Goal: Transaction & Acquisition: Purchase product/service

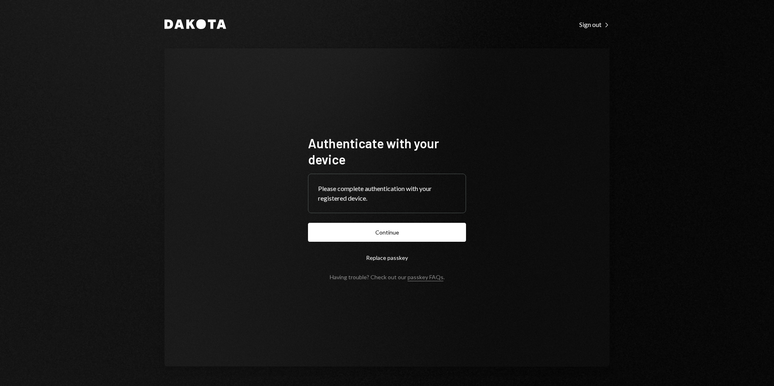
click at [393, 232] on button "Continue" at bounding box center [387, 232] width 158 height 19
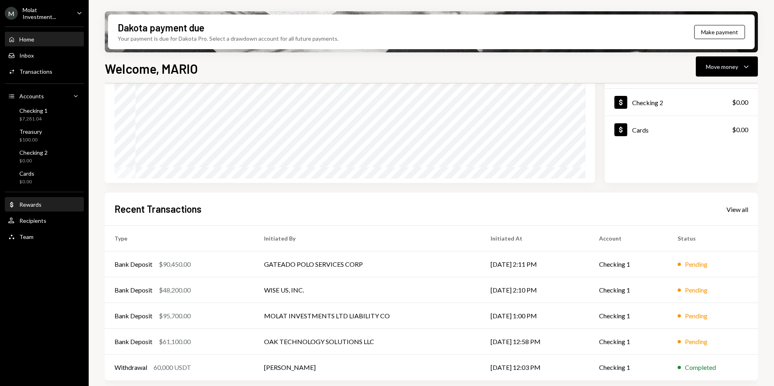
scroll to position [100, 0]
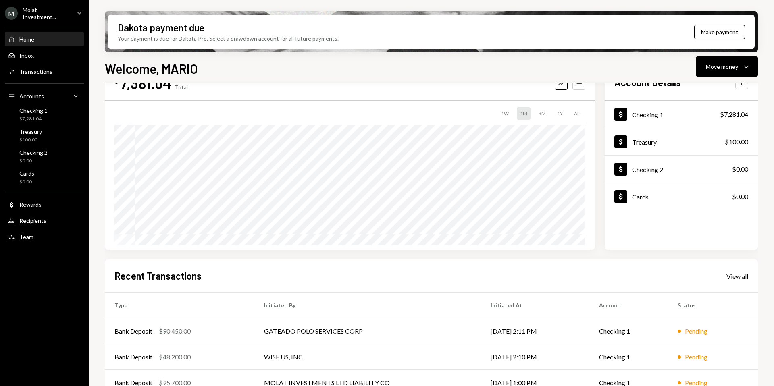
scroll to position [100, 0]
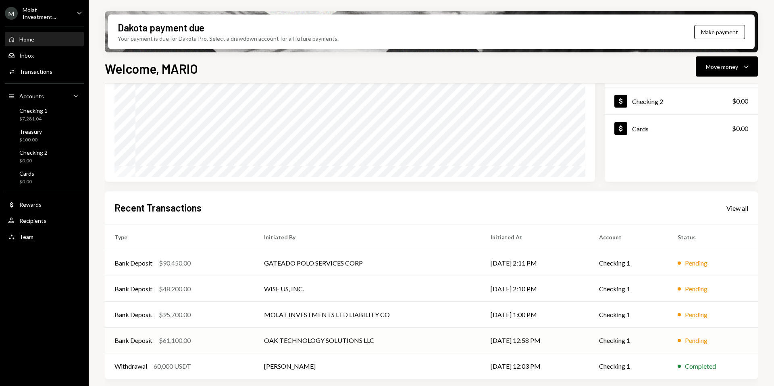
click at [276, 344] on td "OAK TECHNOLOGY SOLUTIONS LLC" at bounding box center [367, 341] width 227 height 26
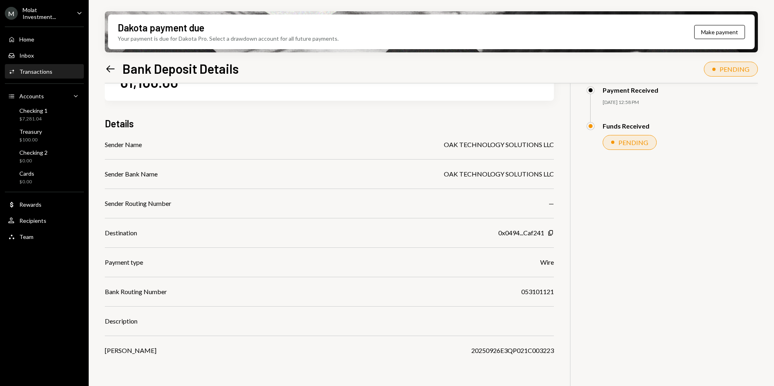
scroll to position [65, 0]
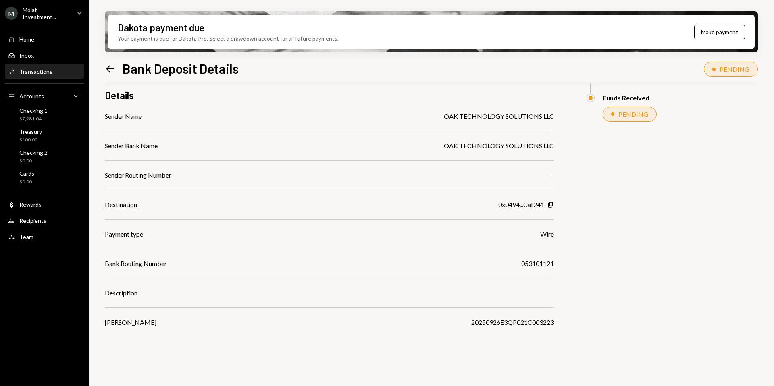
click at [117, 63] on div "Left Arrow Bank Deposit Details" at bounding box center [172, 68] width 134 height 16
click at [47, 133] on div "Treasury $100.00" at bounding box center [44, 135] width 73 height 15
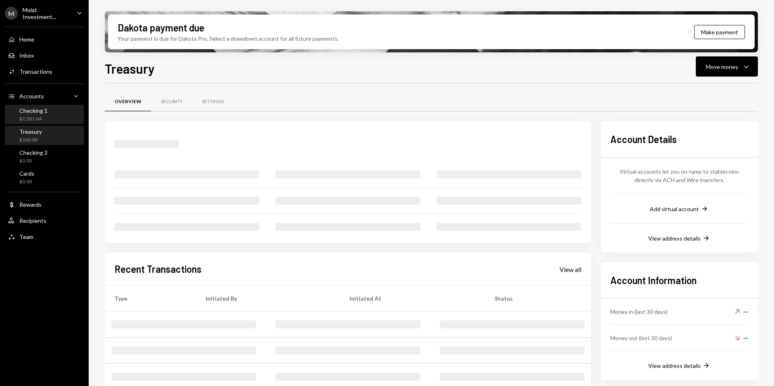
click at [40, 114] on div "Checking 1 $7,281.04" at bounding box center [33, 114] width 28 height 15
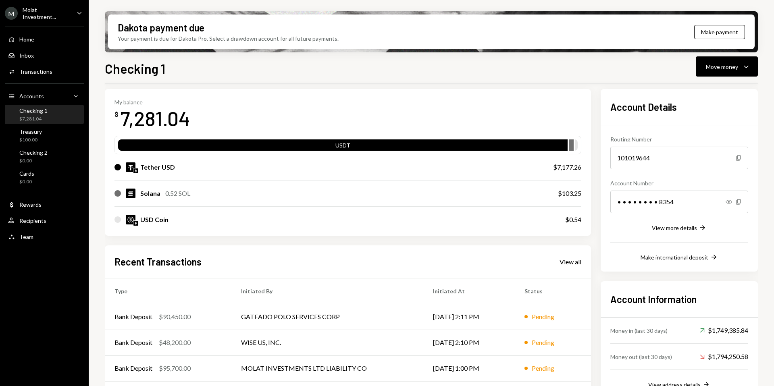
scroll to position [71, 0]
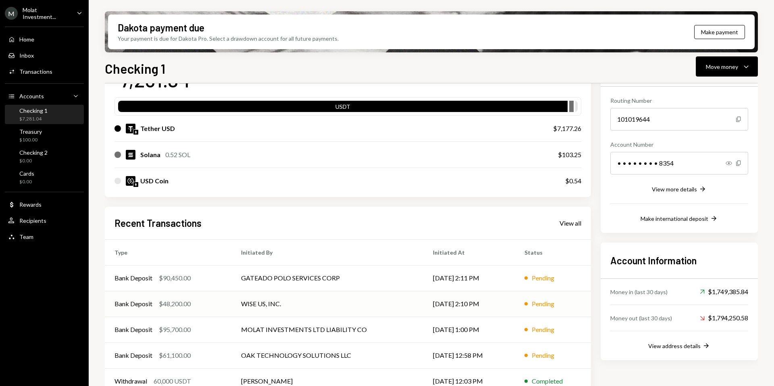
click at [235, 304] on td "WISE US, INC." at bounding box center [327, 304] width 192 height 26
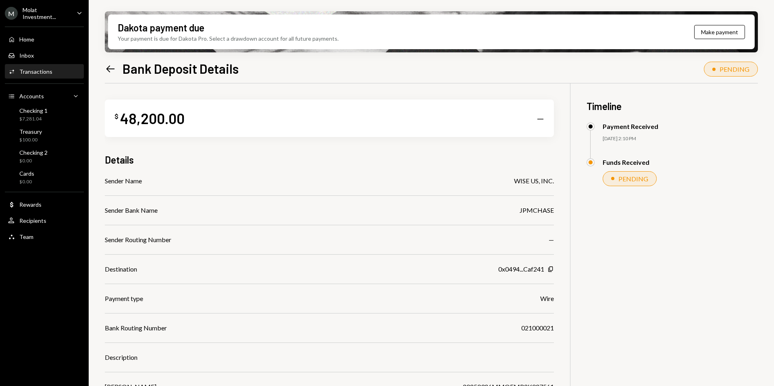
click at [116, 67] on icon "Left Arrow" at bounding box center [110, 68] width 11 height 11
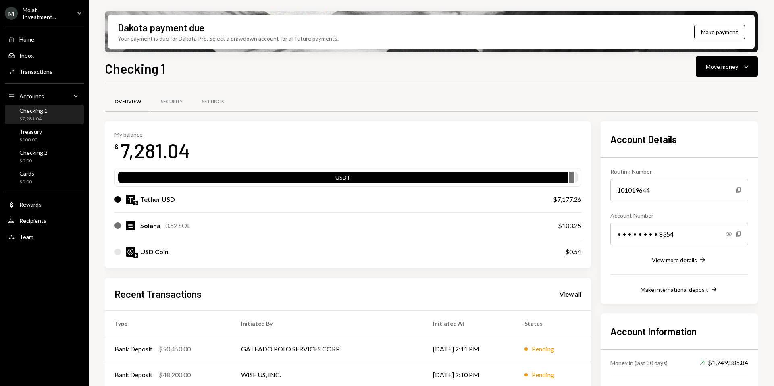
click at [57, 12] on div "Molat Investment..." at bounding box center [47, 13] width 48 height 14
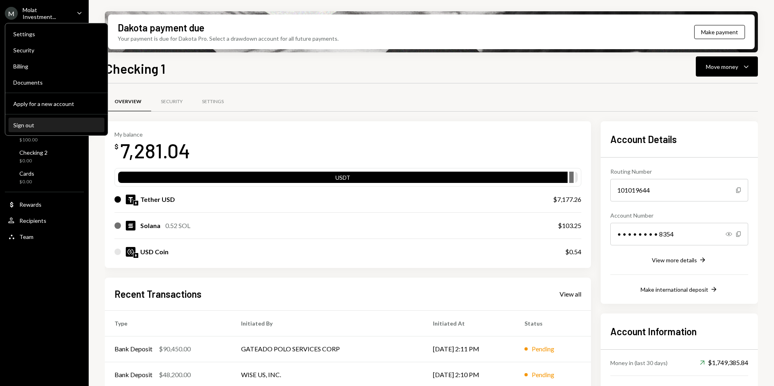
click at [38, 132] on button "Sign out" at bounding box center [56, 125] width 96 height 15
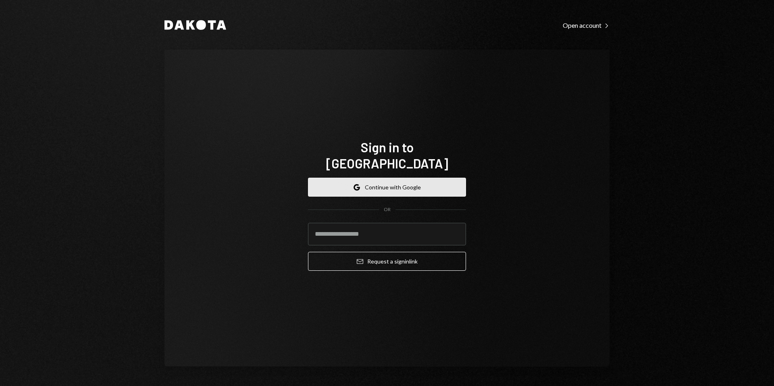
click at [365, 181] on button "Google Continue with Google" at bounding box center [387, 187] width 158 height 19
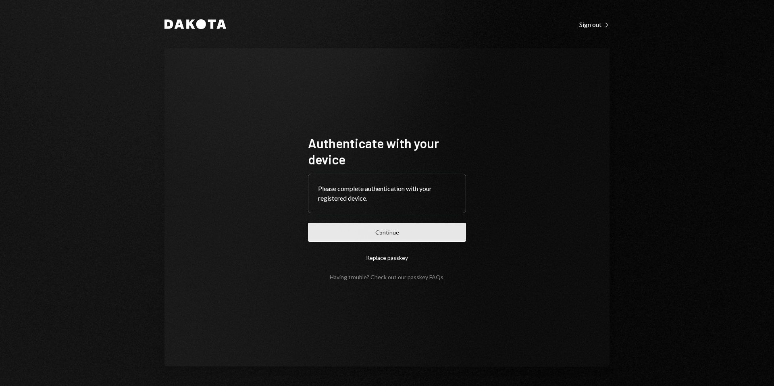
click at [380, 233] on button "Continue" at bounding box center [387, 232] width 158 height 19
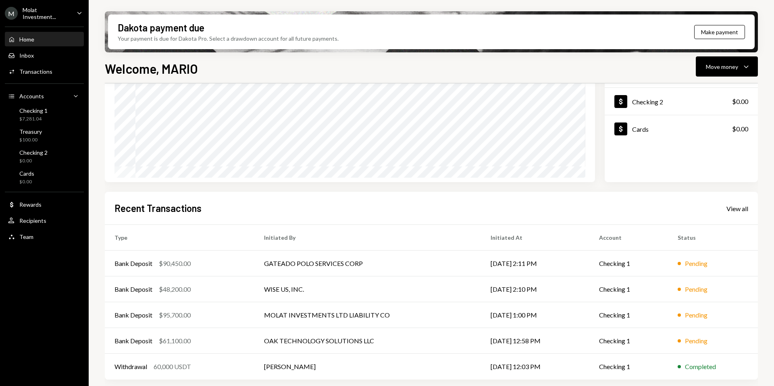
scroll to position [100, 0]
click at [40, 16] on div "M Molat Investment..." at bounding box center [37, 13] width 65 height 14
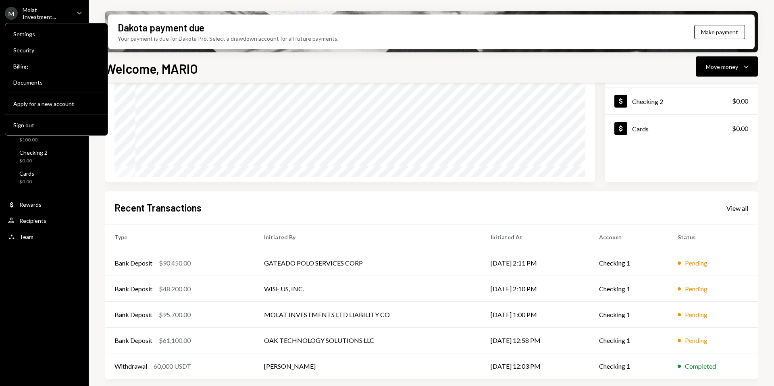
click at [30, 13] on div "Molat Investment..." at bounding box center [47, 13] width 48 height 14
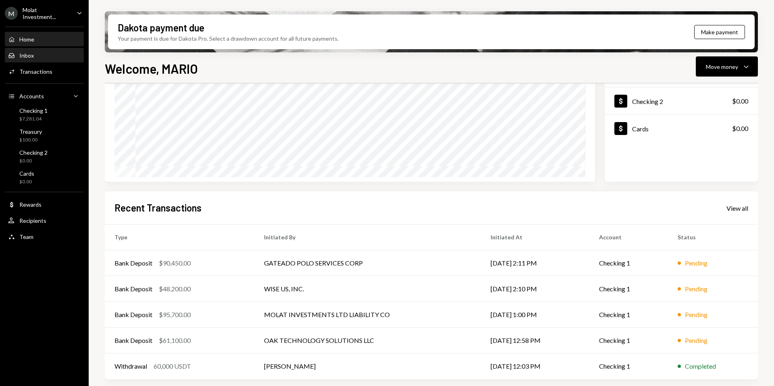
click at [22, 54] on div "Inbox" at bounding box center [26, 55] width 15 height 7
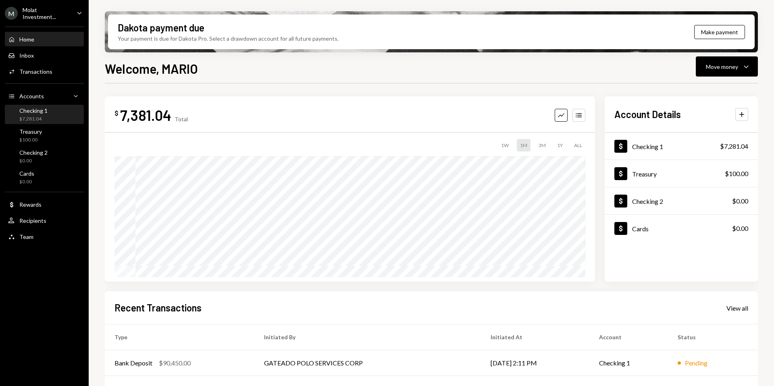
click at [23, 116] on div "$7,281.04" at bounding box center [33, 119] width 28 height 7
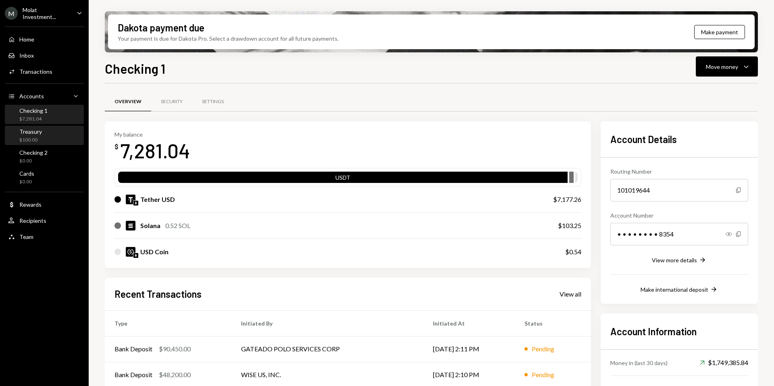
click at [40, 142] on div "$100.00" at bounding box center [30, 140] width 23 height 7
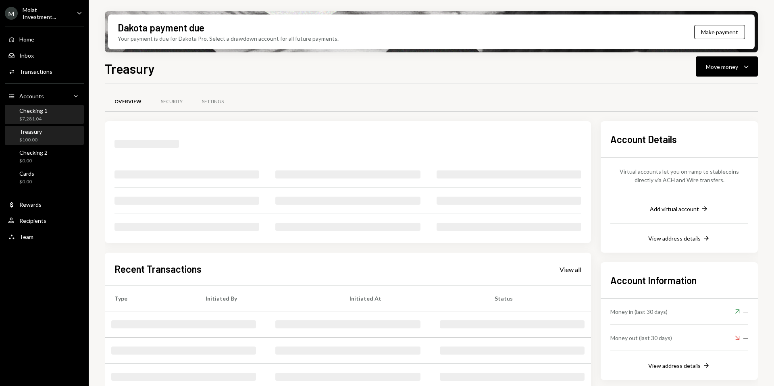
click at [30, 121] on div "$7,281.04" at bounding box center [33, 119] width 28 height 7
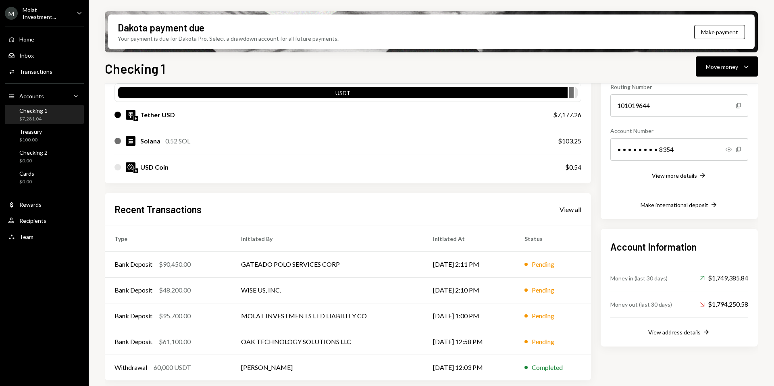
scroll to position [86, 0]
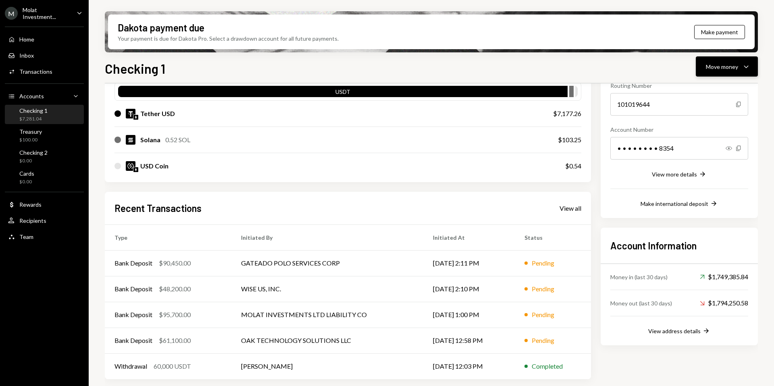
click at [722, 73] on button "Move money Caret Down" at bounding box center [727, 66] width 62 height 20
click at [434, 186] on div "My balance $ 7,281.04 USDT Tether USD $7,177.26 Solana 0.52 SOL $103.25 USD Coi…" at bounding box center [348, 207] width 486 height 344
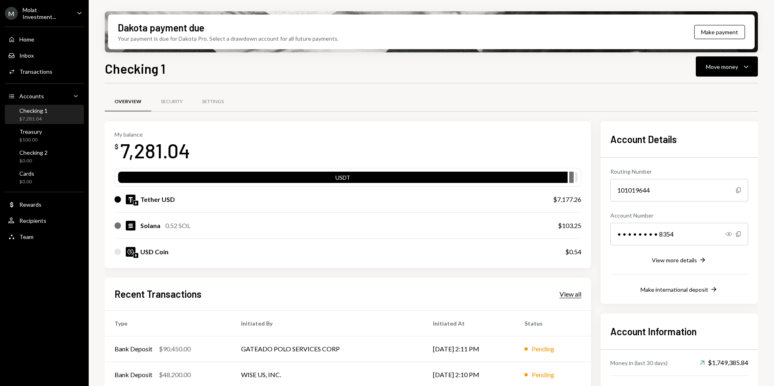
click at [570, 297] on div "View all" at bounding box center [571, 294] width 22 height 8
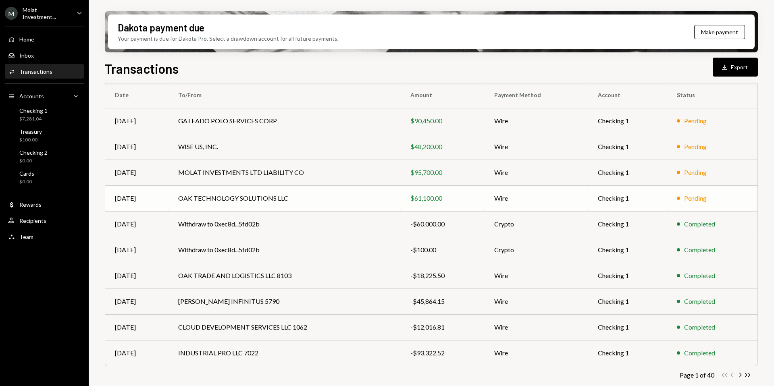
scroll to position [73, 0]
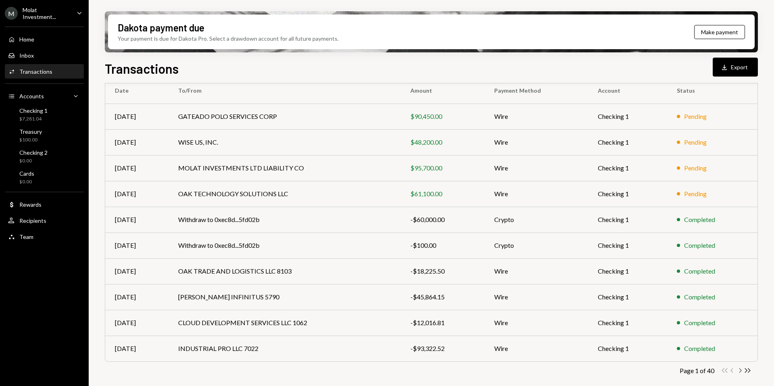
click at [737, 371] on icon "Chevron Right" at bounding box center [740, 371] width 8 height 8
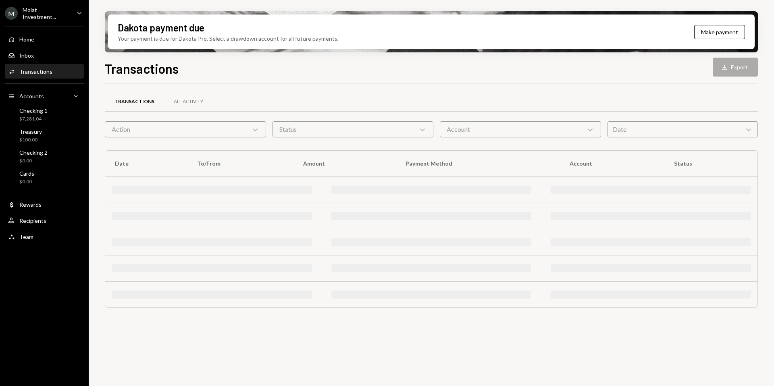
scroll to position [0, 0]
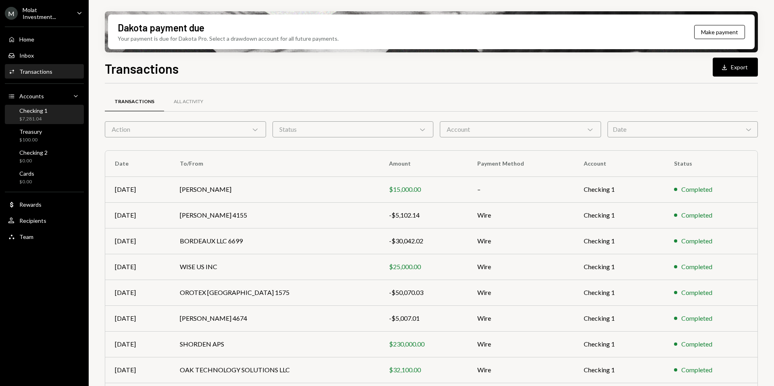
click at [33, 122] on div "Checking 1 $7,281.04" at bounding box center [44, 115] width 73 height 19
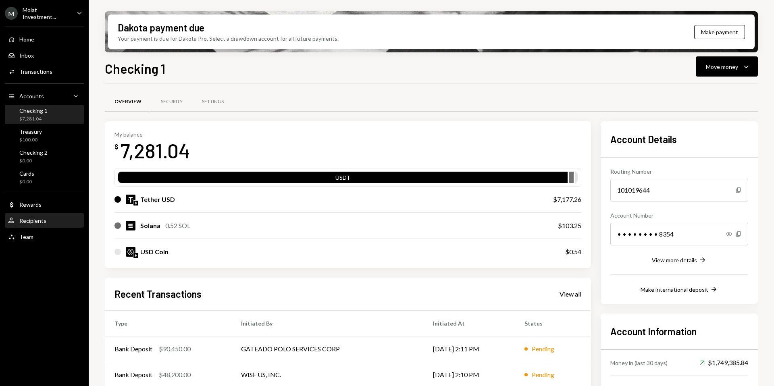
click at [26, 221] on div "Recipients" at bounding box center [32, 220] width 27 height 7
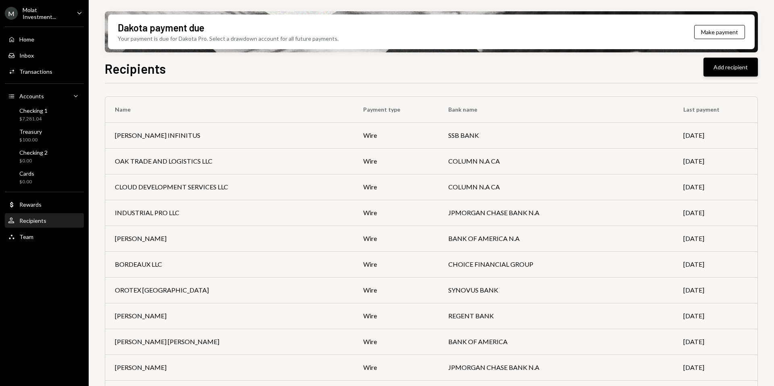
click at [724, 69] on button "Add recipient" at bounding box center [731, 67] width 54 height 19
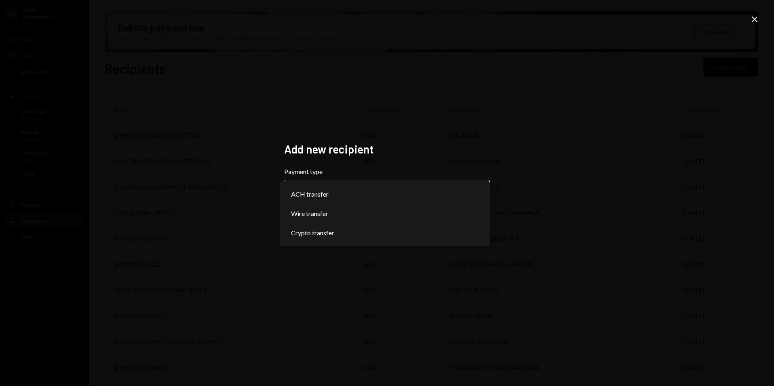
click at [404, 194] on body "M Molat Investment... Caret Down Home Home Inbox Inbox Activities Transactions …" at bounding box center [387, 193] width 774 height 386
select select "****"
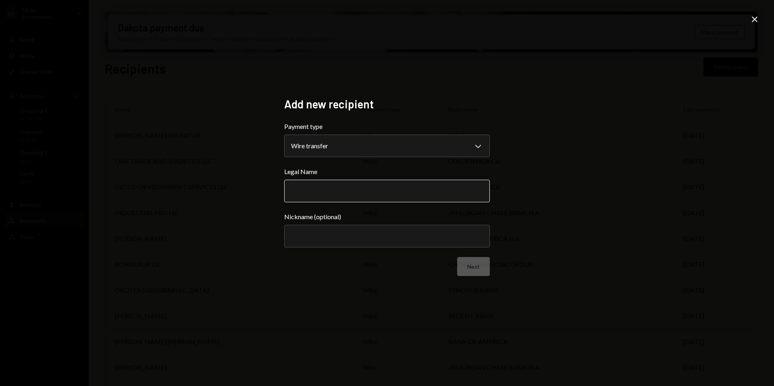
click at [330, 196] on input "Legal Name" at bounding box center [387, 191] width 206 height 23
paste input "**********"
type input "**********"
paste input "**********"
type input "**********"
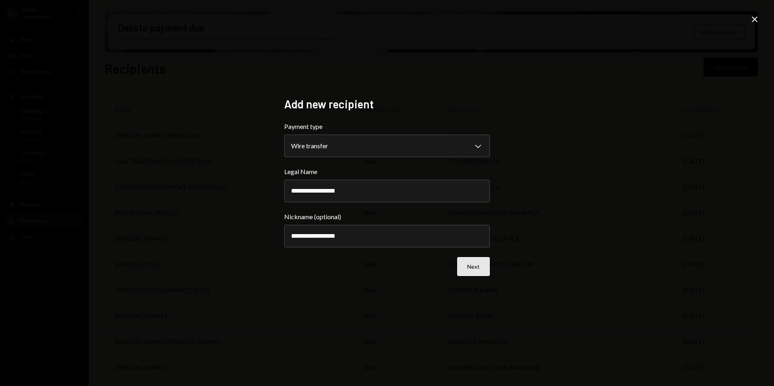
click at [473, 266] on button "Next" at bounding box center [473, 266] width 33 height 19
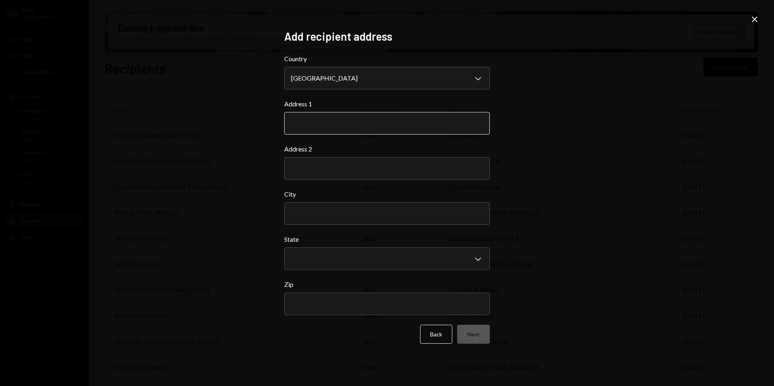
click at [302, 122] on input "Address 1" at bounding box center [387, 123] width 206 height 23
type input "**********"
click at [315, 214] on input "City" at bounding box center [387, 213] width 206 height 23
type input "**********"
click at [477, 261] on body "M Molat Investment... Caret Down Home Home Inbox Inbox Activities Transactions …" at bounding box center [387, 193] width 774 height 386
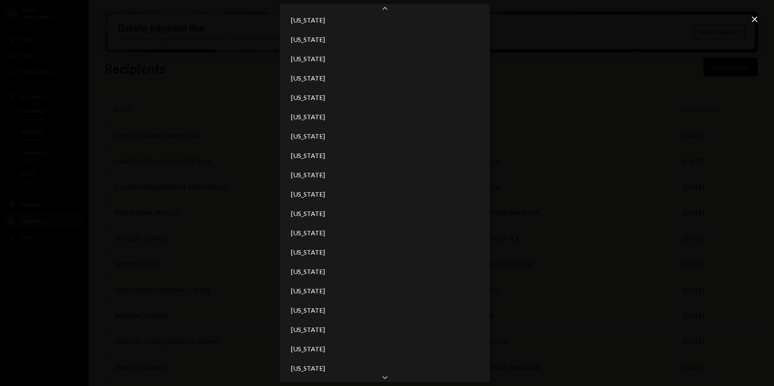
scroll to position [626, 0]
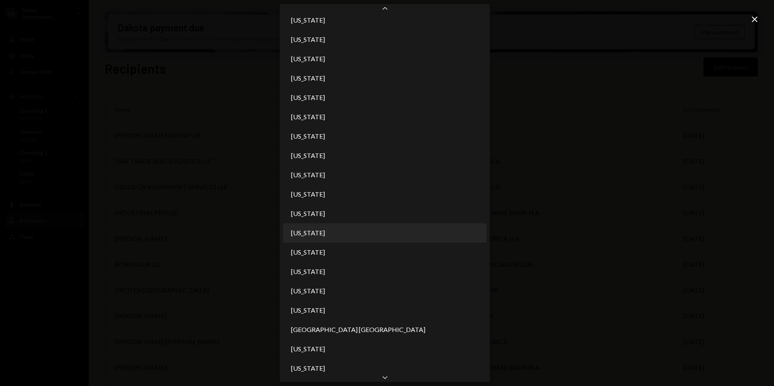
select select "**"
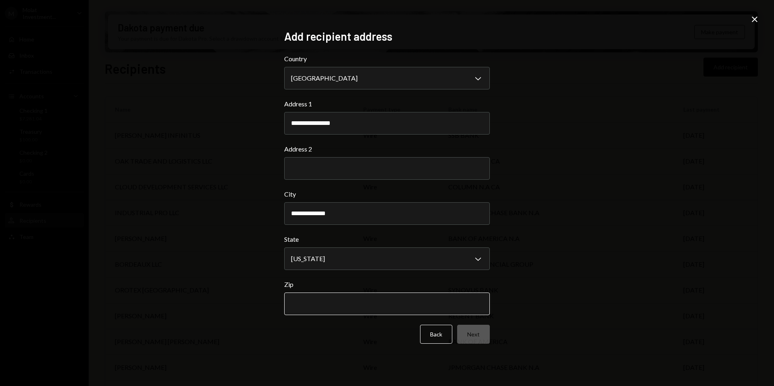
click at [309, 306] on input "Zip" at bounding box center [387, 304] width 206 height 23
type input "*****"
click at [487, 331] on button "Next" at bounding box center [473, 334] width 33 height 19
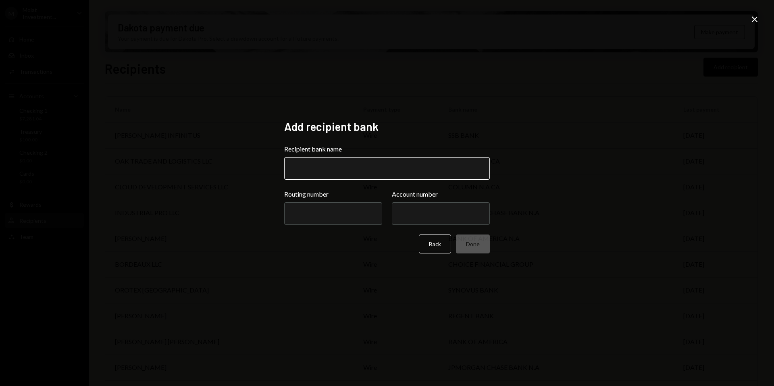
click at [322, 173] on input "Recipient bank name" at bounding box center [387, 168] width 206 height 23
type input "**********"
paste input "*********"
type input "*********"
click at [320, 258] on div "**********" at bounding box center [387, 193] width 206 height 147
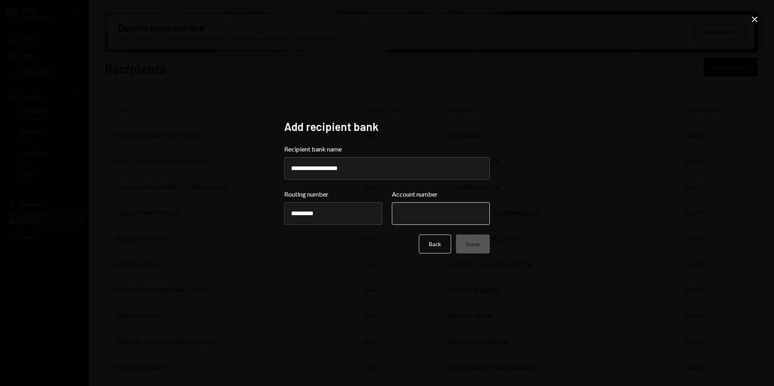
click at [434, 211] on input "Account number" at bounding box center [441, 213] width 98 height 23
paste input "**********"
type input "**********"
click at [367, 270] on div "**********" at bounding box center [387, 193] width 225 height 166
click at [476, 250] on button "Done" at bounding box center [473, 244] width 34 height 19
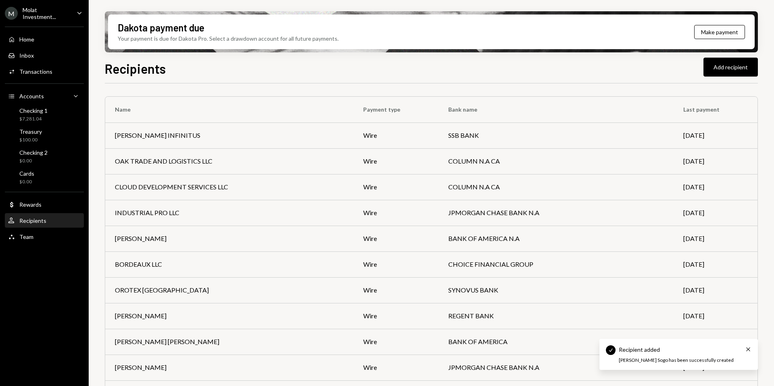
click at [41, 124] on div "Home Home Inbox Inbox Activities Transactions Accounts Accounts Caret Down Chec…" at bounding box center [44, 134] width 89 height 224
click at [40, 118] on div "$7,281.04" at bounding box center [33, 119] width 28 height 7
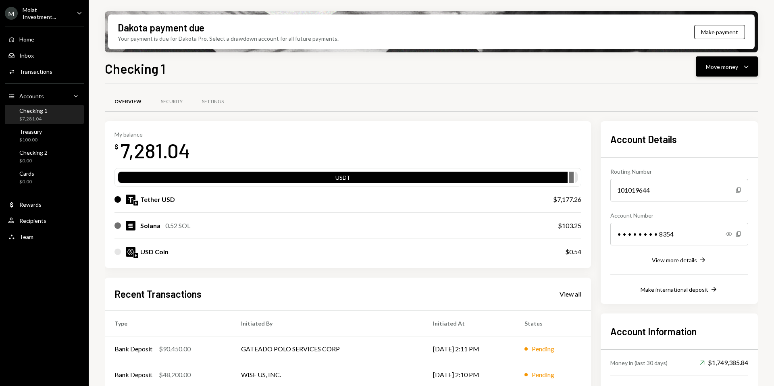
click at [713, 71] on div "Move money Caret Down" at bounding box center [727, 67] width 42 height 10
click at [717, 85] on div "Withdraw Send" at bounding box center [714, 91] width 81 height 18
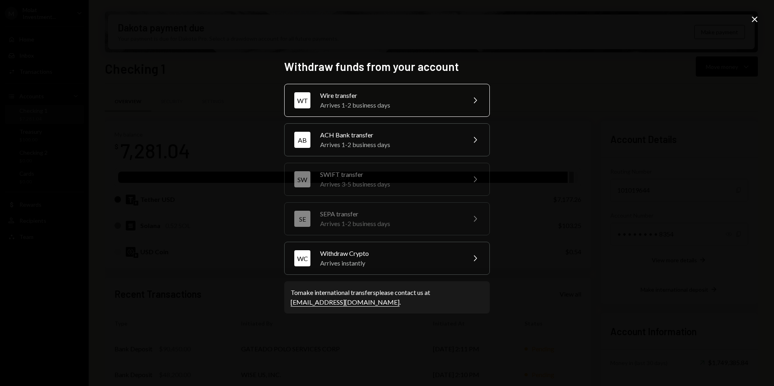
click at [327, 96] on div "Wire transfer" at bounding box center [390, 96] width 140 height 10
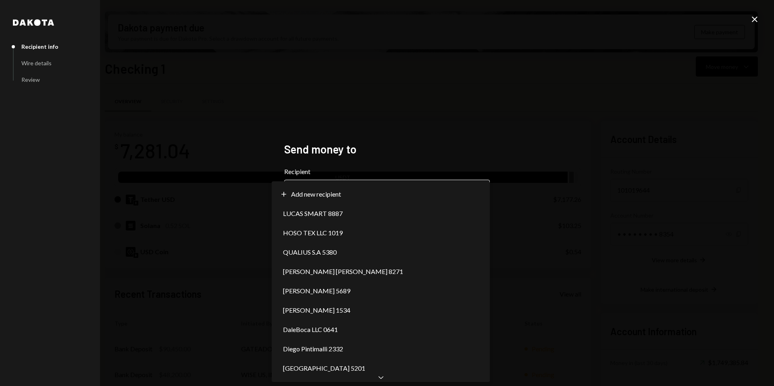
click at [364, 195] on body "M Molat Investment... Caret Down Home Home Inbox Inbox Activities Transactions …" at bounding box center [387, 193] width 774 height 386
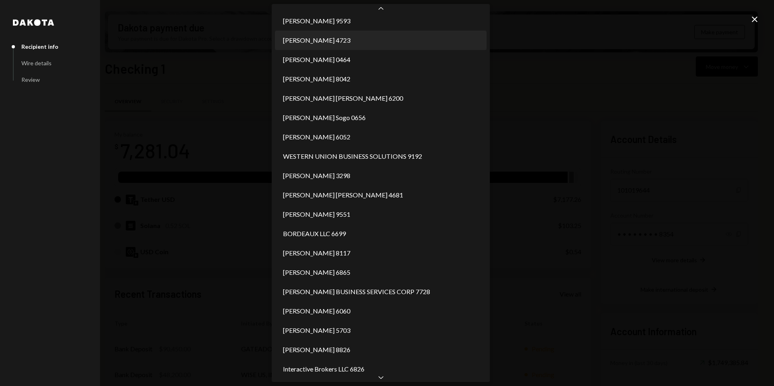
scroll to position [257, 0]
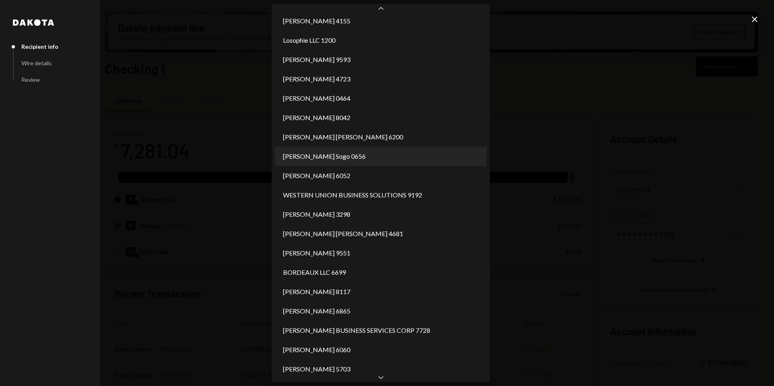
select select "**********"
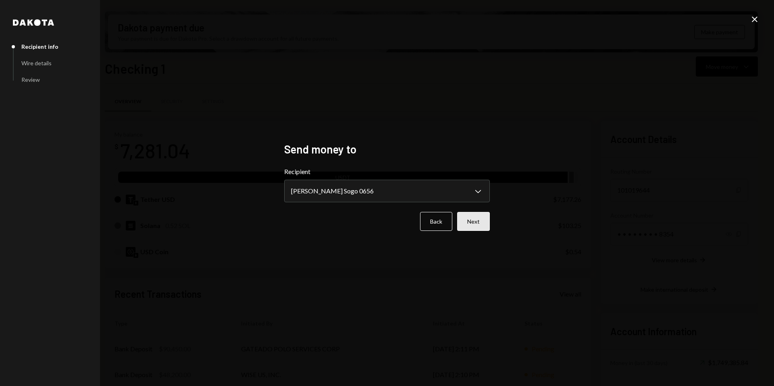
click at [473, 220] on button "Next" at bounding box center [473, 221] width 33 height 19
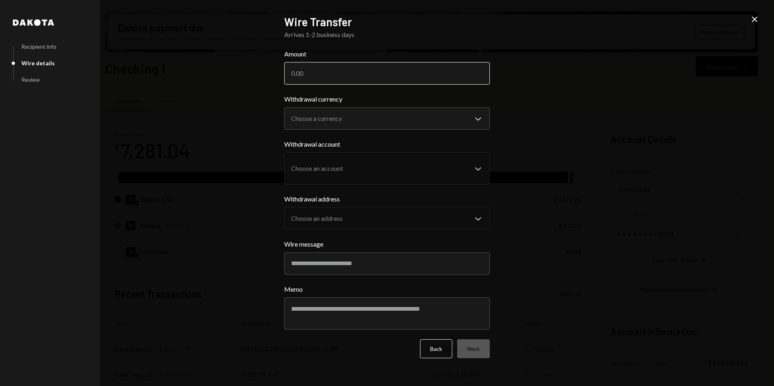
click at [307, 70] on input "Amount" at bounding box center [387, 73] width 206 height 23
type input "4383.68"
click at [379, 118] on body "M Molat Investment... Caret Down Home Home Inbox Inbox Activities Transactions …" at bounding box center [387, 193] width 774 height 386
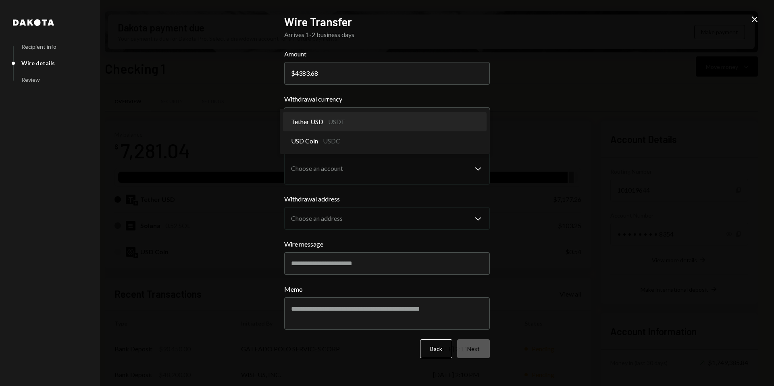
select select "****"
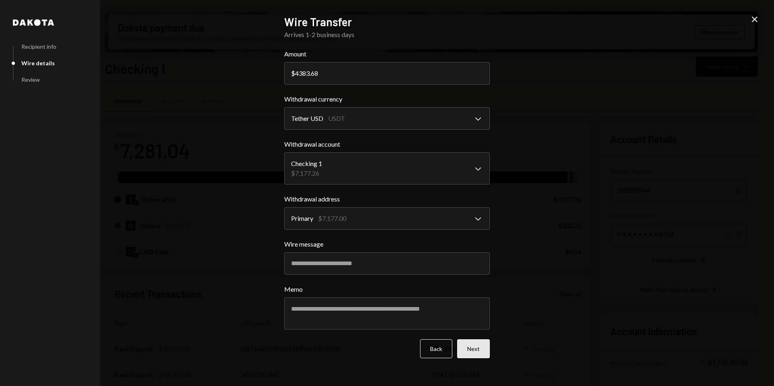
click at [482, 345] on button "Next" at bounding box center [473, 349] width 33 height 19
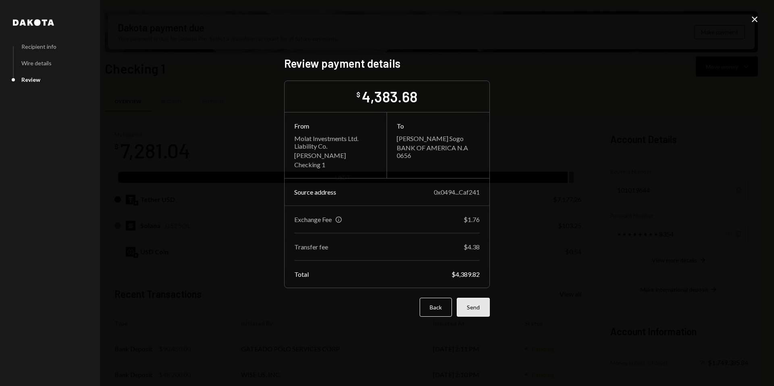
click at [471, 309] on button "Send" at bounding box center [473, 307] width 33 height 19
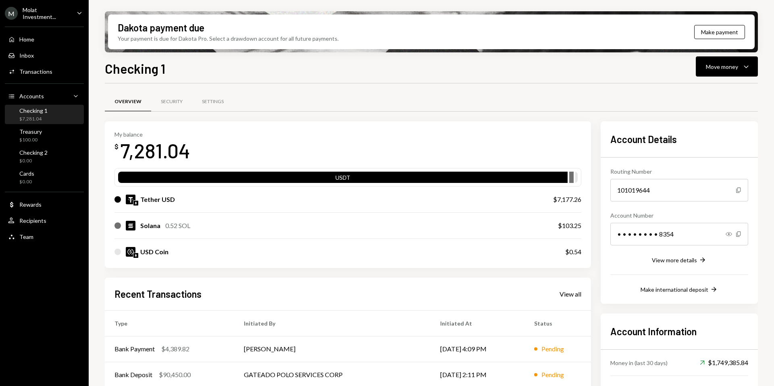
click at [33, 118] on div "$7,281.04" at bounding box center [33, 119] width 28 height 7
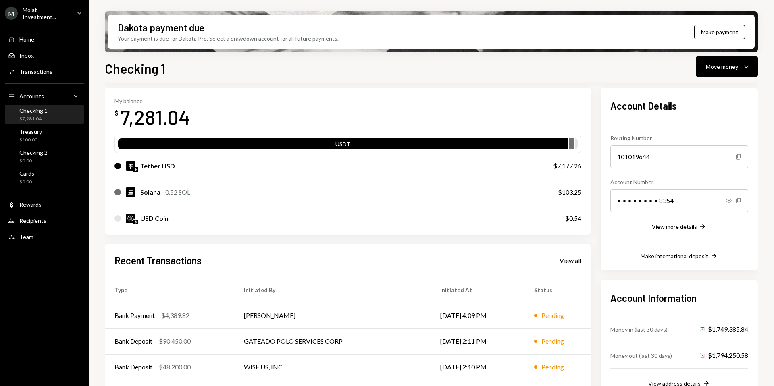
scroll to position [86, 0]
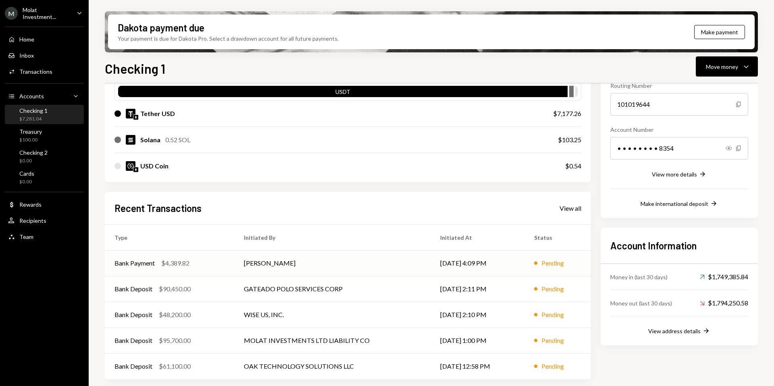
click at [234, 261] on td "Bank Payment $4,389.82" at bounding box center [169, 263] width 129 height 26
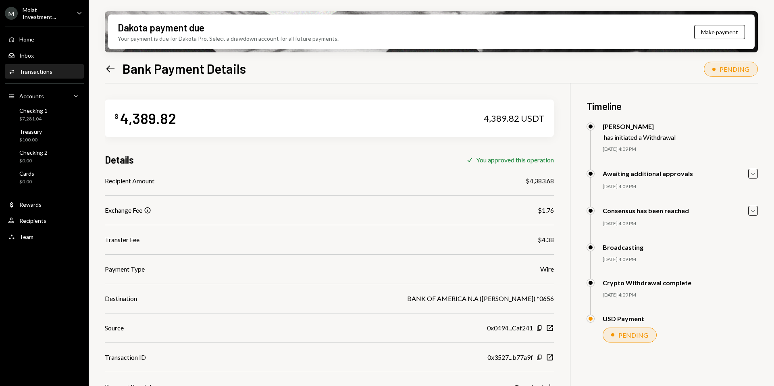
click at [114, 69] on icon at bounding box center [110, 68] width 8 height 7
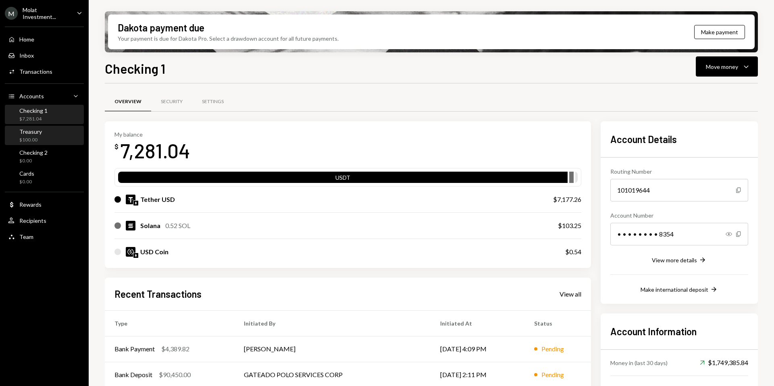
click at [52, 135] on div "Treasury $100.00" at bounding box center [44, 135] width 73 height 15
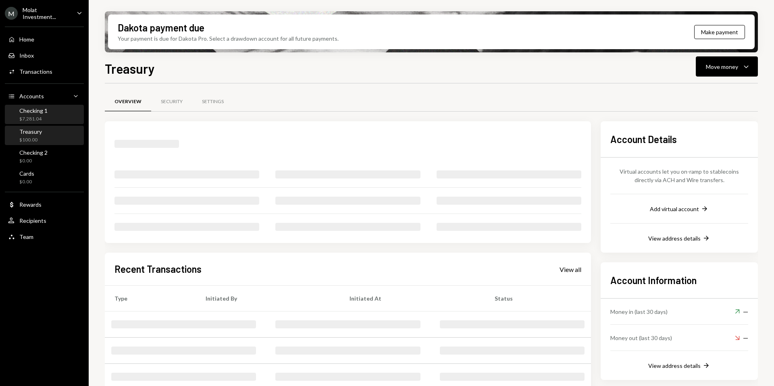
click at [28, 116] on div "$7,281.04" at bounding box center [33, 119] width 28 height 7
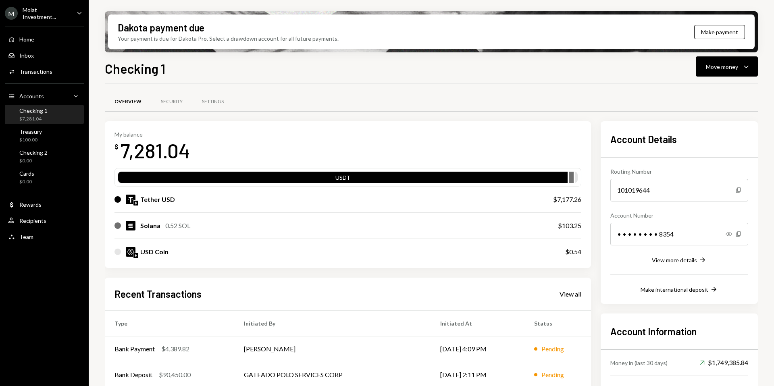
click at [29, 14] on div "Molat Investment..." at bounding box center [47, 13] width 48 height 14
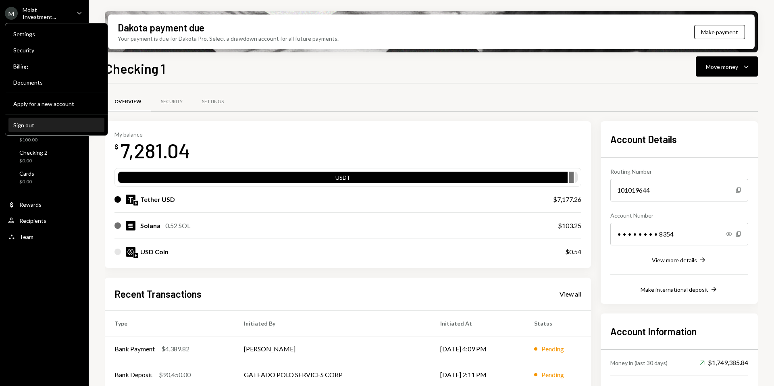
click at [36, 125] on div "Sign out" at bounding box center [56, 125] width 86 height 7
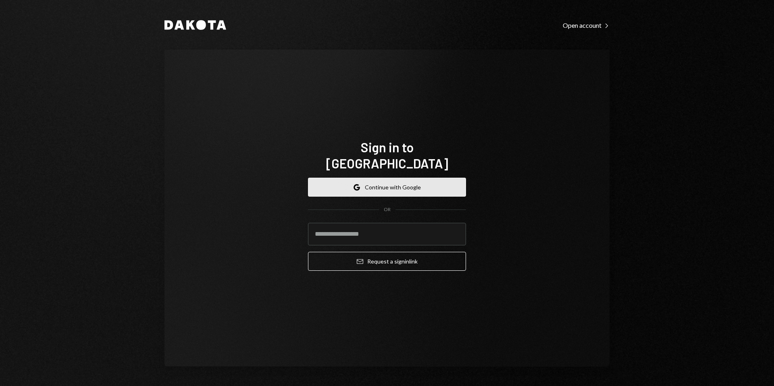
click at [381, 179] on button "Google Continue with Google" at bounding box center [387, 187] width 158 height 19
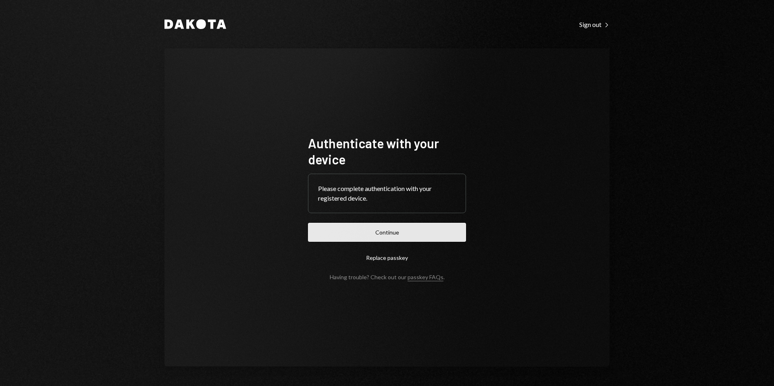
click at [394, 238] on button "Continue" at bounding box center [387, 232] width 158 height 19
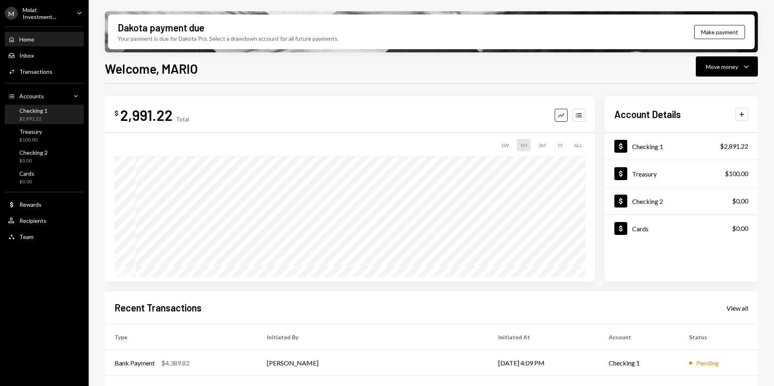
click at [31, 114] on div "Checking 1 $2,891.22" at bounding box center [33, 114] width 28 height 15
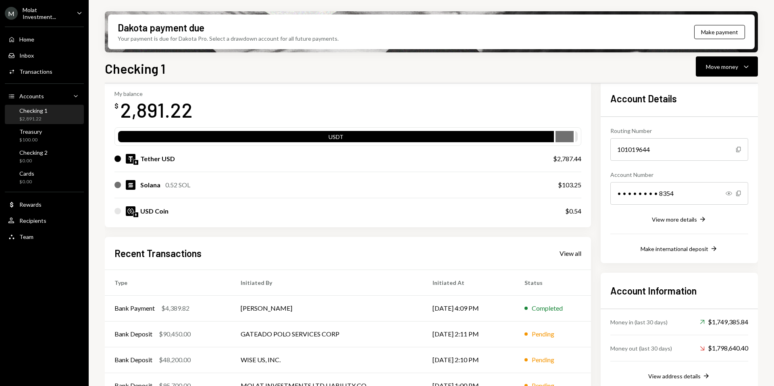
scroll to position [86, 0]
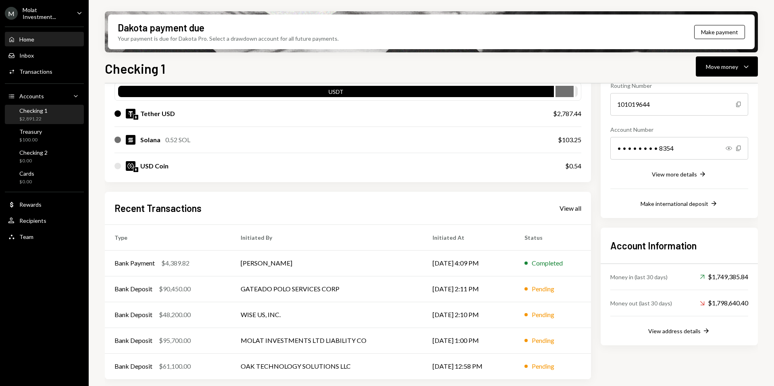
click at [35, 37] on div "Home Home" at bounding box center [44, 39] width 73 height 7
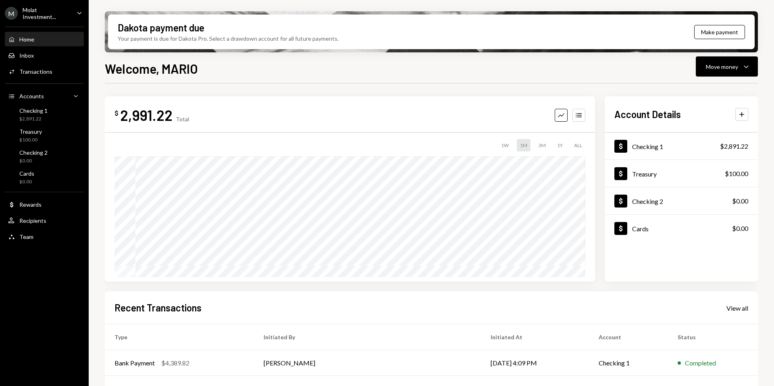
click at [35, 14] on div "Molat Investment..." at bounding box center [47, 13] width 48 height 14
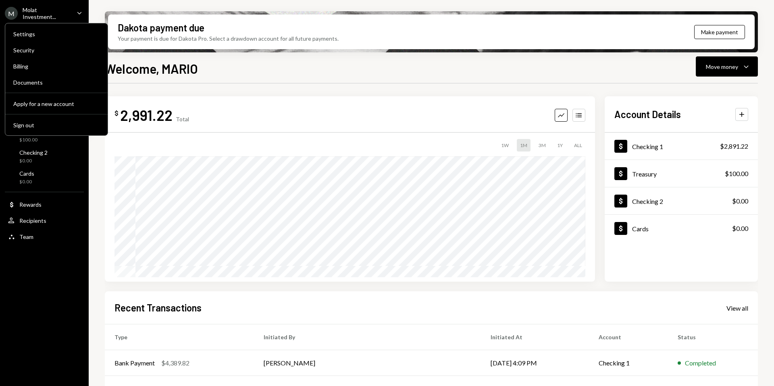
click at [203, 96] on div "$ 2,991.22 Total Graph Accounts 1W 1M 3M 1Y ALL Account Details Plus Dollar Che…" at bounding box center [431, 289] width 653 height 412
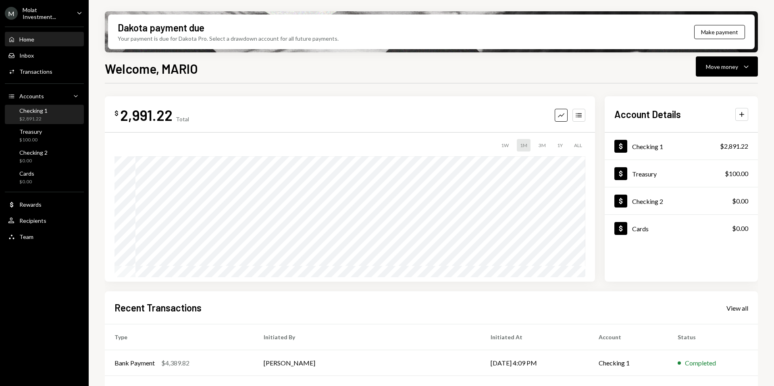
click at [40, 119] on div "$2,891.22" at bounding box center [33, 119] width 28 height 7
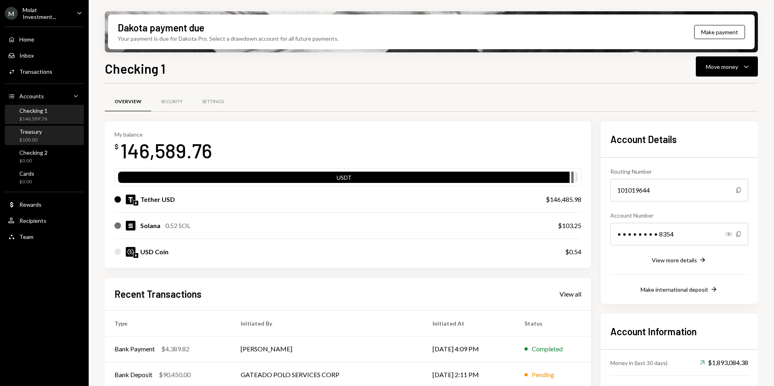
click at [47, 133] on div "Treasury $100.00" at bounding box center [44, 135] width 73 height 15
click at [49, 133] on div "Treasury $100.00" at bounding box center [44, 135] width 73 height 15
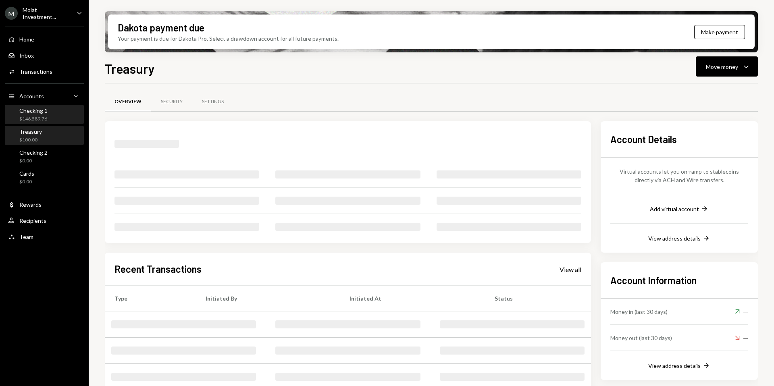
click at [42, 119] on div "$146,589.76" at bounding box center [33, 119] width 28 height 7
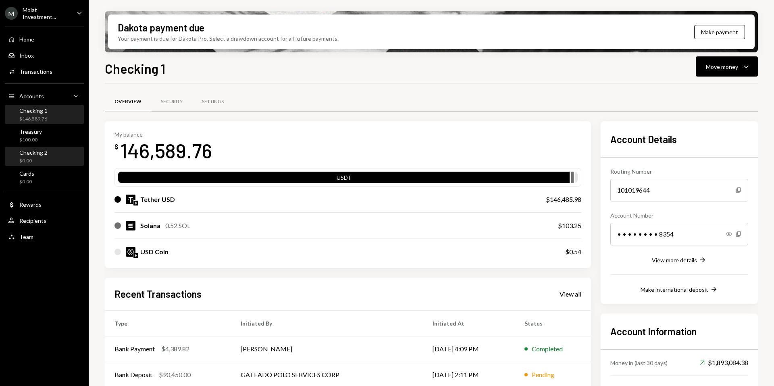
click at [30, 149] on div "Checking 2" at bounding box center [33, 152] width 28 height 7
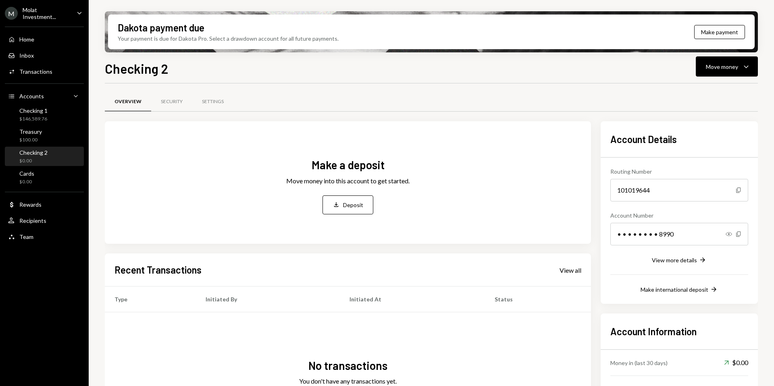
click at [29, 9] on div "Molat Investment..." at bounding box center [47, 13] width 48 height 14
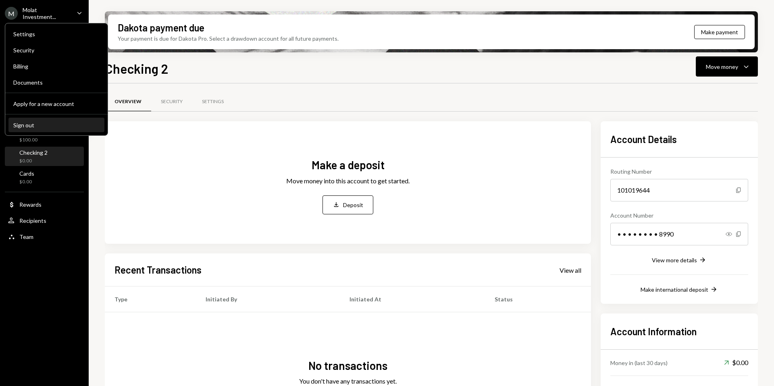
click at [24, 128] on button "Sign out" at bounding box center [56, 125] width 96 height 15
